Goal: Find specific page/section: Find specific page/section

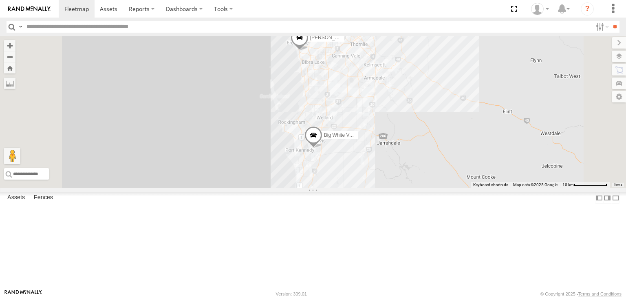
click at [0, 0] on div "All Assets" at bounding box center [0, 0] width 0 height 0
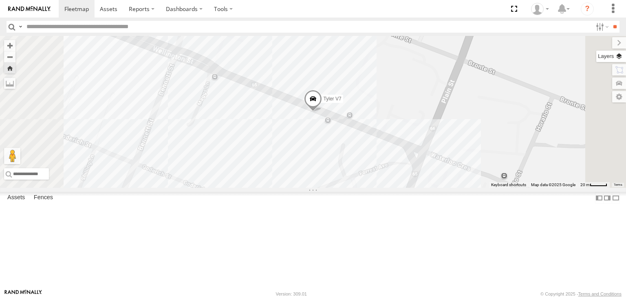
click at [625, 56] on label at bounding box center [611, 56] width 30 height 11
click at [0, 0] on span "Basemaps" at bounding box center [0, 0] width 0 height 0
click at [0, 0] on span "Satellite + Roadmap" at bounding box center [0, 0] width 0 height 0
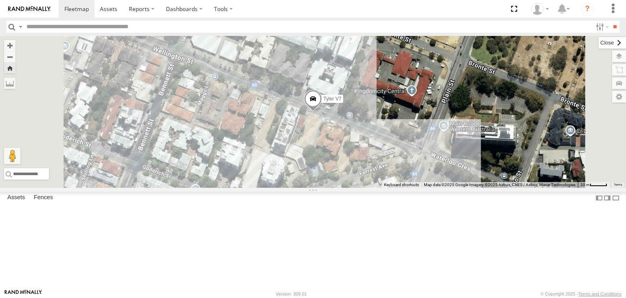
click at [599, 46] on label at bounding box center [612, 42] width 27 height 11
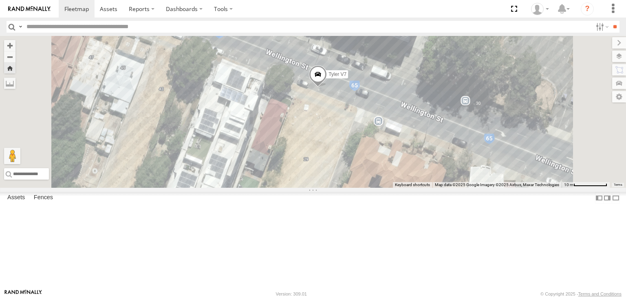
drag, startPoint x: 424, startPoint y: 186, endPoint x: 426, endPoint y: 168, distance: 18.1
click at [426, 168] on div "Tyler V7" at bounding box center [313, 112] width 626 height 152
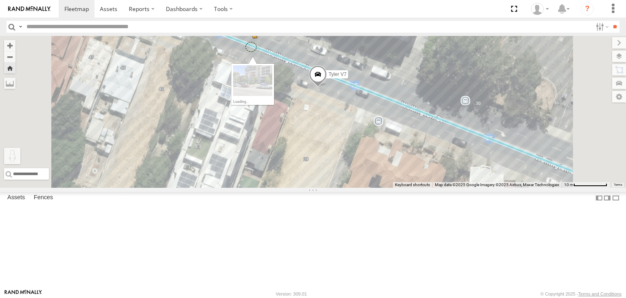
drag, startPoint x: 212, startPoint y: 254, endPoint x: 357, endPoint y: 97, distance: 213.2
click at [357, 97] on div "Tyler V7 To activate drag with keyboard, press Alt + Enter. Once in keyboard dr…" at bounding box center [313, 112] width 626 height 152
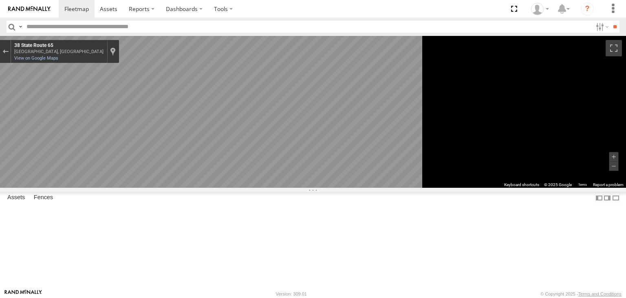
click at [264, 256] on icon "Go East, State Route 65" at bounding box center [234, 254] width 60 height 17
click at [259, 283] on icon "Go East, State Route 65" at bounding box center [228, 284] width 61 height 14
click at [615, 49] on button "Toggle fullscreen view" at bounding box center [614, 48] width 16 height 16
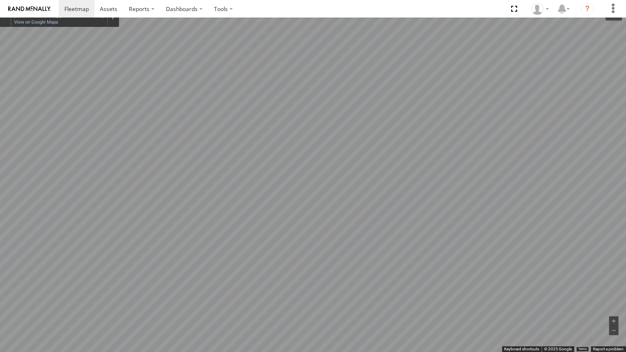
click at [1, 19] on button "Exit the Street View" at bounding box center [5, 15] width 11 height 11
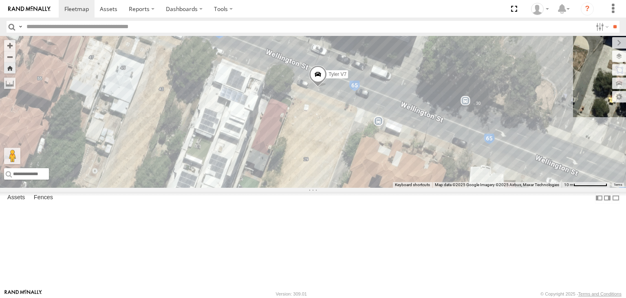
click at [0, 0] on div "Big White Van ([PERSON_NAME])" at bounding box center [0, 0] width 0 height 0
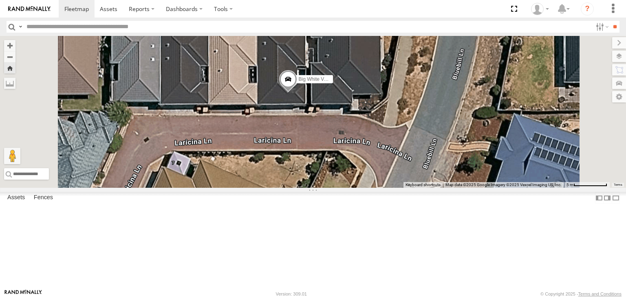
drag, startPoint x: 404, startPoint y: 203, endPoint x: 399, endPoint y: 148, distance: 55.3
click at [399, 148] on div "Big White Van (Jay) Loading..." at bounding box center [313, 112] width 626 height 152
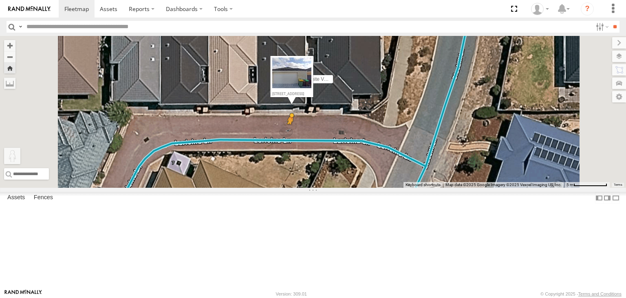
drag, startPoint x: 217, startPoint y: 256, endPoint x: 393, endPoint y: 183, distance: 190.5
click at [393, 183] on div "Big White Van (Jay) To activate drag with keyboard, press Alt + Enter. Once in …" at bounding box center [313, 112] width 626 height 152
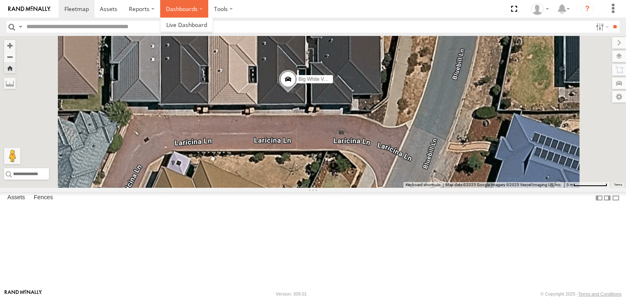
click at [179, 10] on label "Dashboards" at bounding box center [184, 9] width 48 height 18
click at [179, 28] on span at bounding box center [186, 25] width 41 height 8
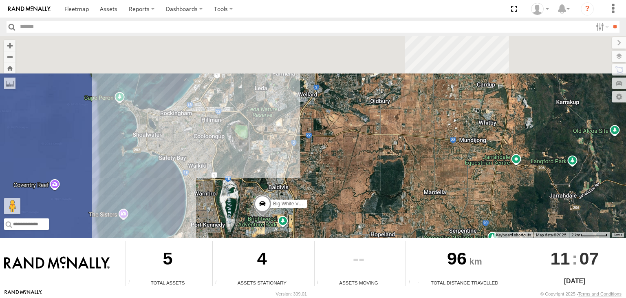
drag, startPoint x: 328, startPoint y: 161, endPoint x: 346, endPoint y: 204, distance: 46.6
click at [346, 204] on div "Audrey V6 Big White Van (Jay) Chris V9" at bounding box center [313, 137] width 626 height 202
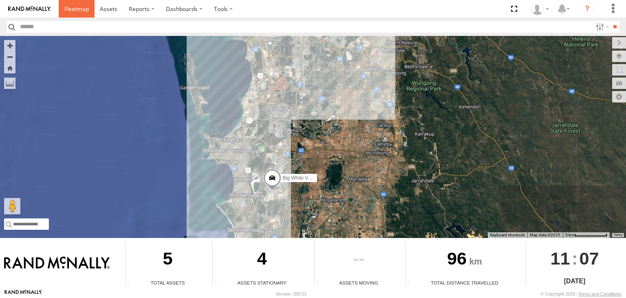
click at [75, 9] on span at bounding box center [76, 9] width 24 height 8
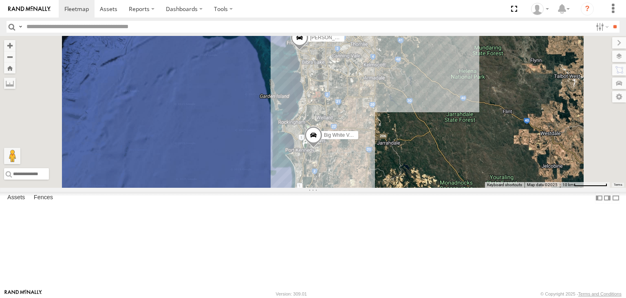
click at [0, 0] on div "All Assets" at bounding box center [0, 0] width 0 height 0
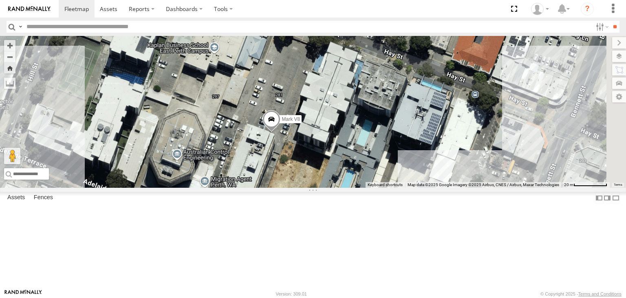
drag, startPoint x: 408, startPoint y: 171, endPoint x: 386, endPoint y: 194, distance: 31.7
click at [386, 188] on div "Mark V8" at bounding box center [313, 112] width 626 height 152
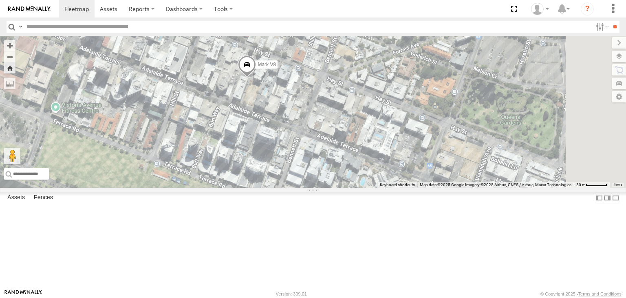
drag, startPoint x: 311, startPoint y: 190, endPoint x: 290, endPoint y: 132, distance: 61.3
click at [290, 132] on div "Mark V8" at bounding box center [313, 112] width 626 height 152
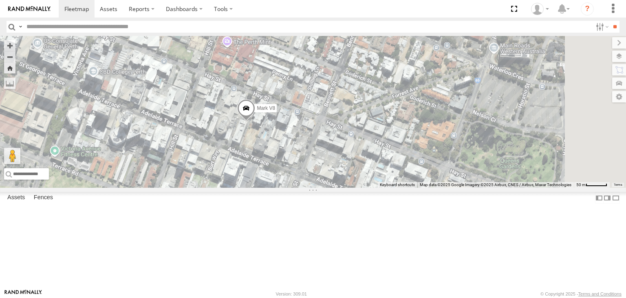
drag, startPoint x: 350, startPoint y: 132, endPoint x: 348, endPoint y: 177, distance: 44.9
click at [348, 177] on div "Mark V8" at bounding box center [313, 112] width 626 height 152
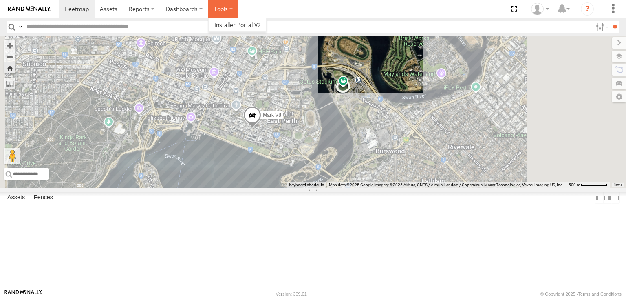
click at [232, 11] on label at bounding box center [223, 9] width 30 height 18
click at [283, 11] on section "Dashboards ?" at bounding box center [341, 9] width 565 height 18
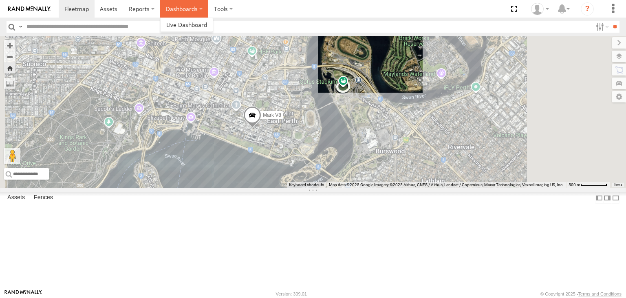
click at [200, 12] on label "Dashboards" at bounding box center [184, 9] width 48 height 18
click at [291, 13] on section "Dashboards ?" at bounding box center [341, 9] width 565 height 18
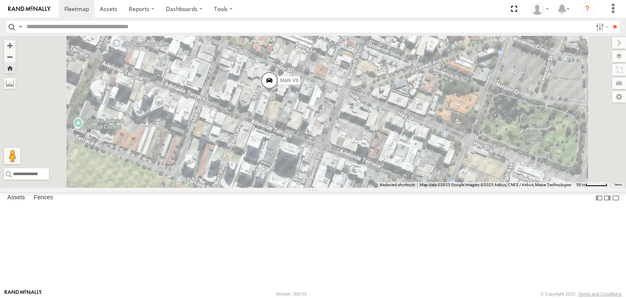
drag, startPoint x: 364, startPoint y: 237, endPoint x: 389, endPoint y: 165, distance: 76.1
click at [389, 165] on div "Mark V8" at bounding box center [313, 112] width 626 height 152
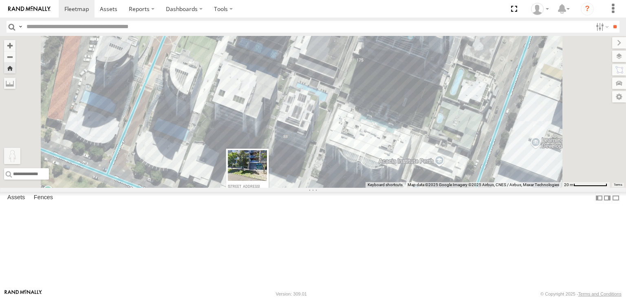
drag, startPoint x: 219, startPoint y: 259, endPoint x: 347, endPoint y: 275, distance: 129.8
click at [347, 188] on div "Mark V8 To activate drag with keyboard, press Alt + Enter. Once in keyboard dra…" at bounding box center [313, 112] width 626 height 152
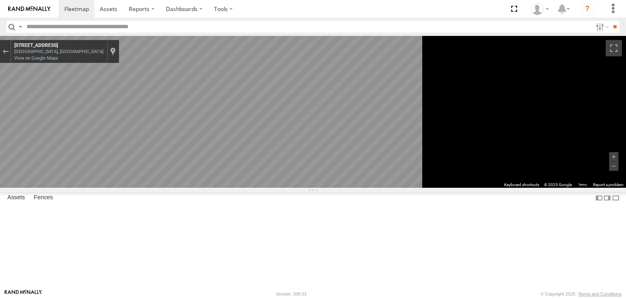
click at [223, 246] on icon "Go West, Terrace Rd" at bounding box center [192, 248] width 61 height 17
click at [209, 293] on body at bounding box center [313, 149] width 626 height 298
click at [80, 10] on span at bounding box center [76, 9] width 24 height 8
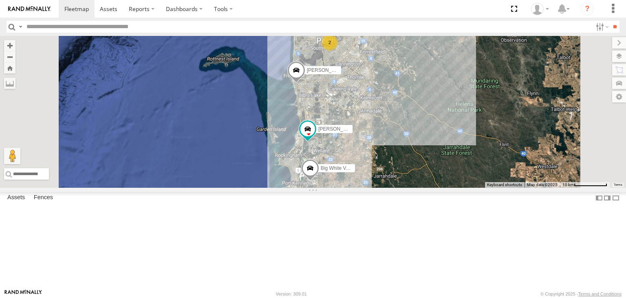
click at [0, 0] on div "Big White Van ([PERSON_NAME]) All Assets" at bounding box center [0, 0] width 0 height 0
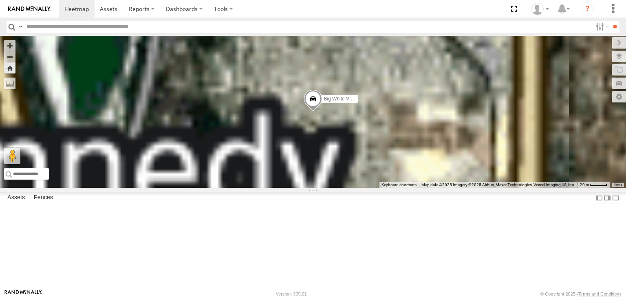
click at [0, 0] on div "Mark V8" at bounding box center [0, 0] width 0 height 0
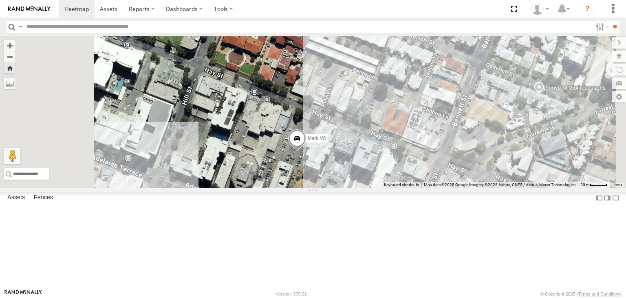
drag, startPoint x: 411, startPoint y: 116, endPoint x: 410, endPoint y: 204, distance: 88.1
click at [410, 188] on div "Mark V8" at bounding box center [313, 112] width 626 height 152
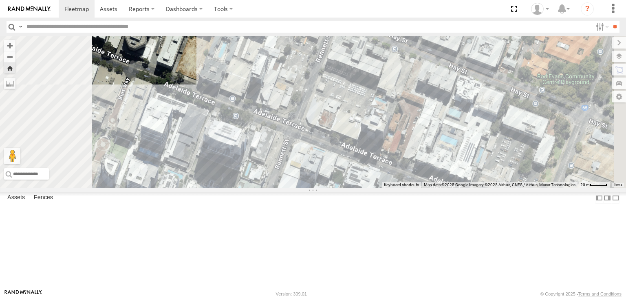
click at [0, 0] on div "Tyler V7" at bounding box center [0, 0] width 0 height 0
